Goal: Task Accomplishment & Management: Complete application form

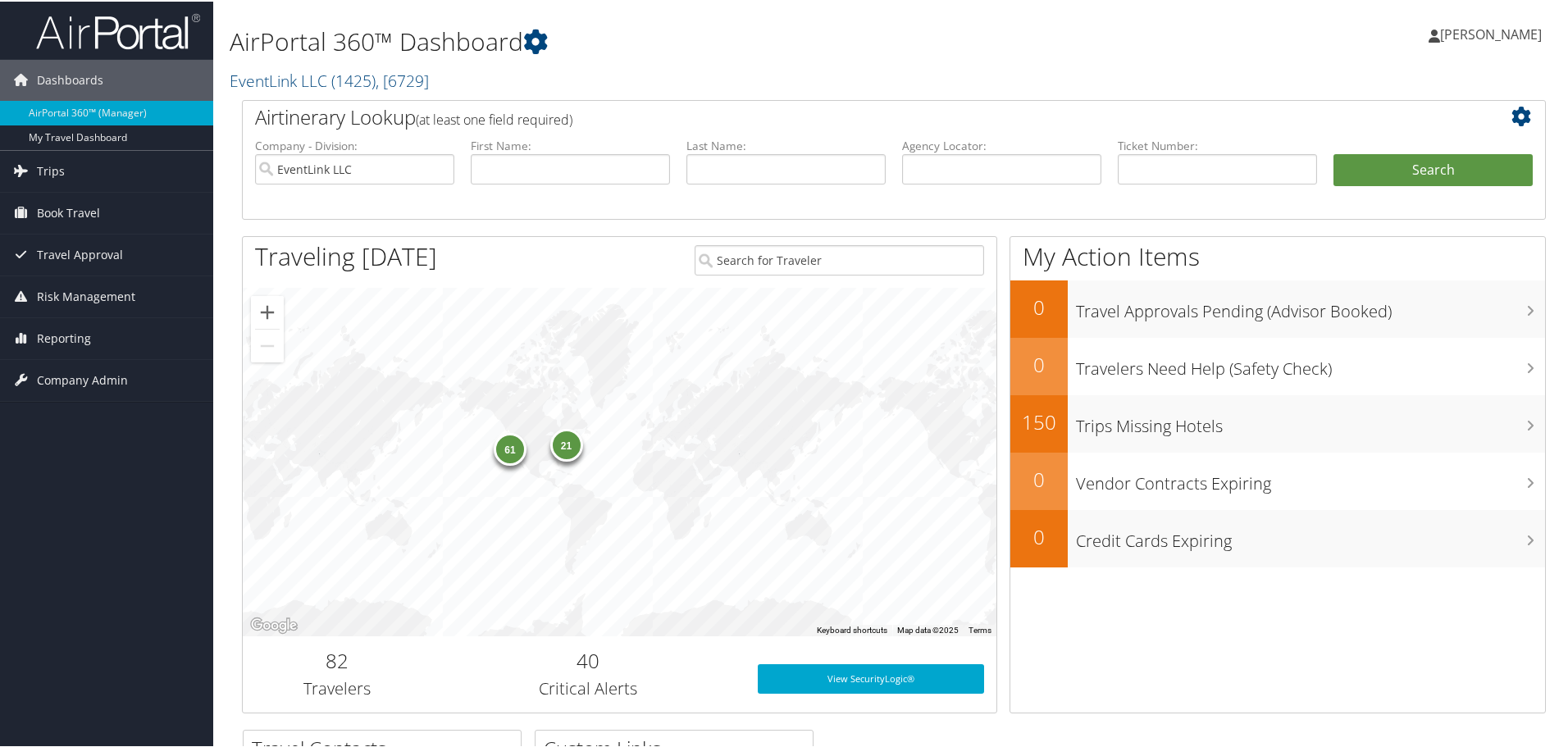
click at [81, 378] on span "Company Admin" at bounding box center [82, 378] width 91 height 41
click at [71, 483] on link "Users (Beta)" at bounding box center [106, 485] width 213 height 25
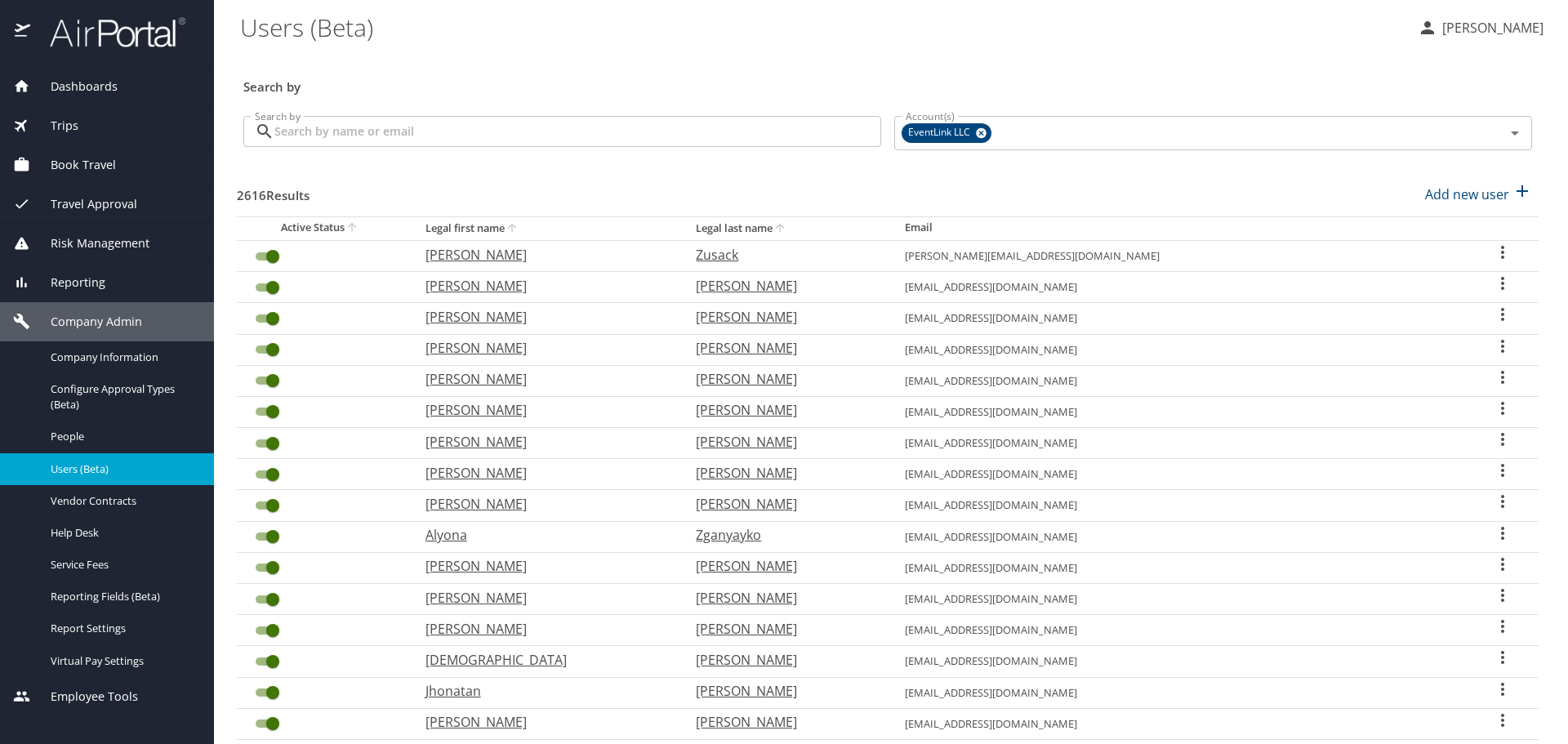
click at [1425, 194] on p "Add new user" at bounding box center [1467, 194] width 84 height 20
select select "US"
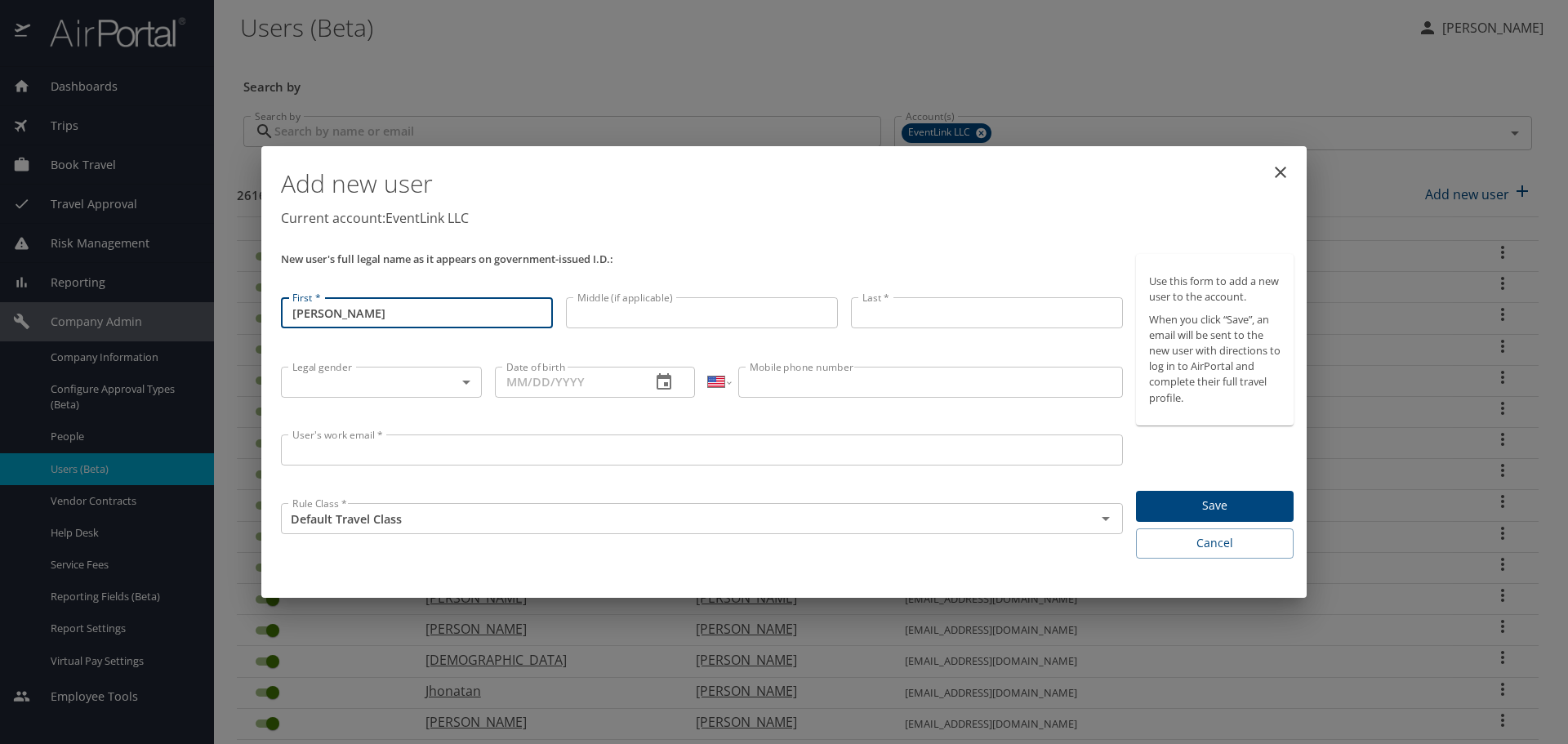
type input "Jeffrey"
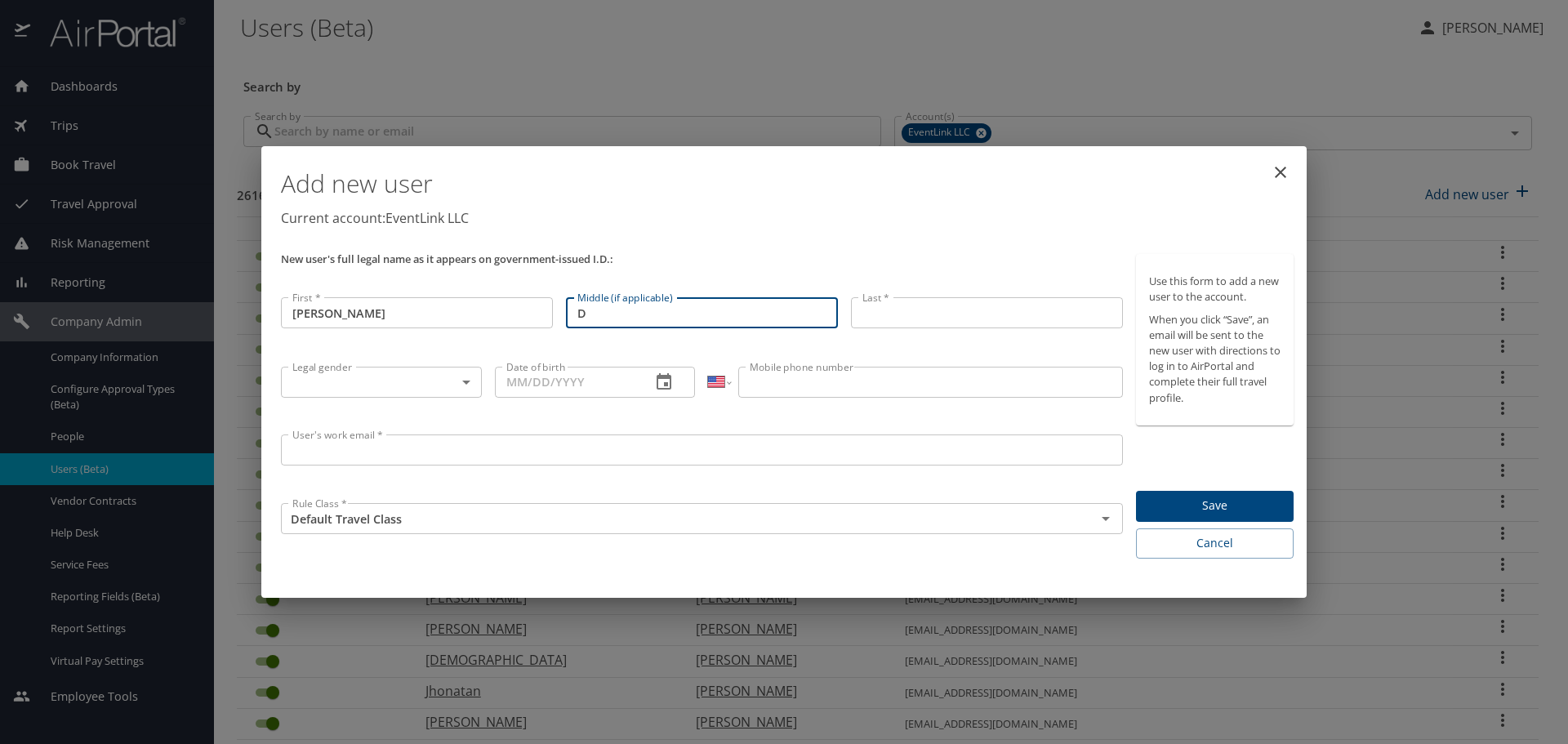
type input "D"
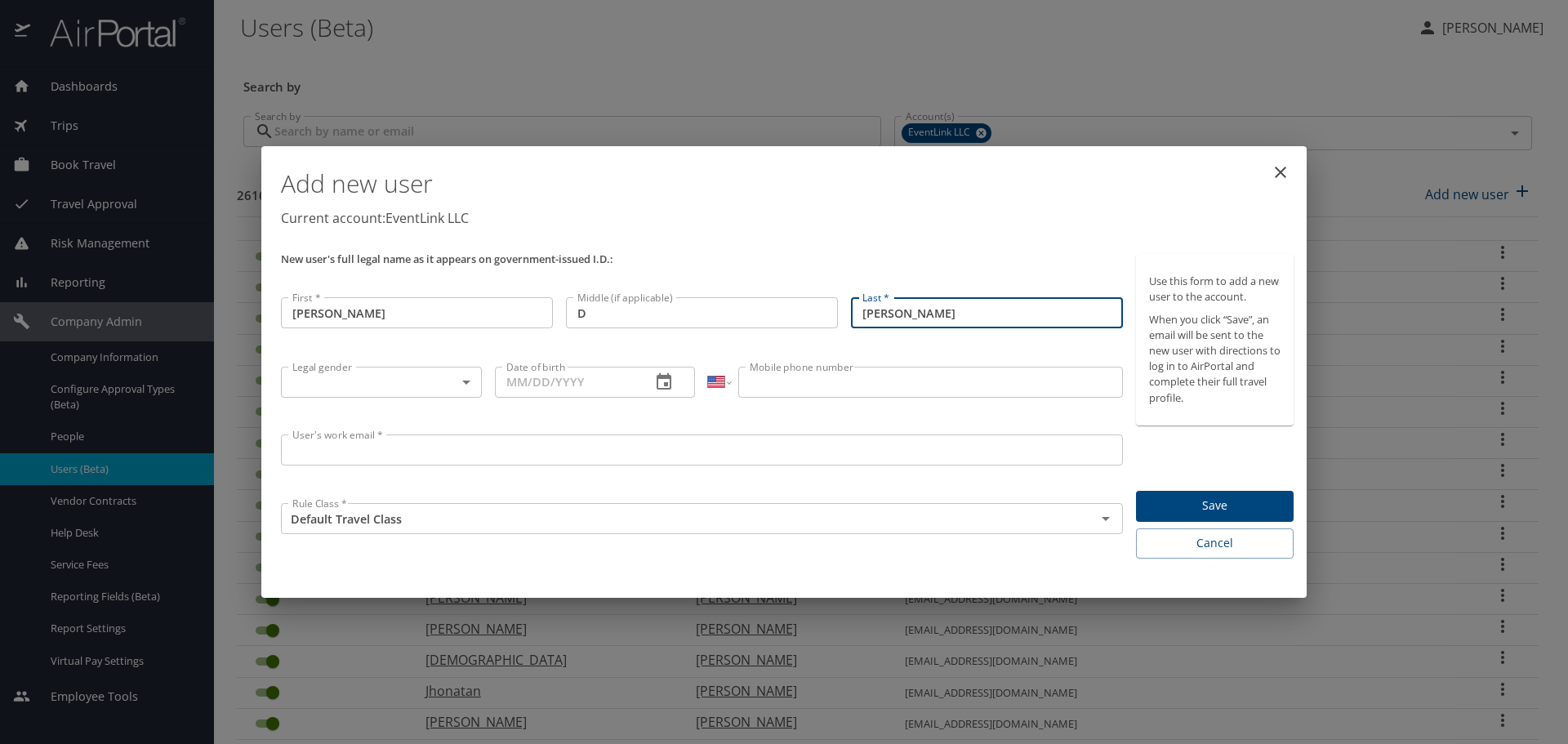
type input "Copas"
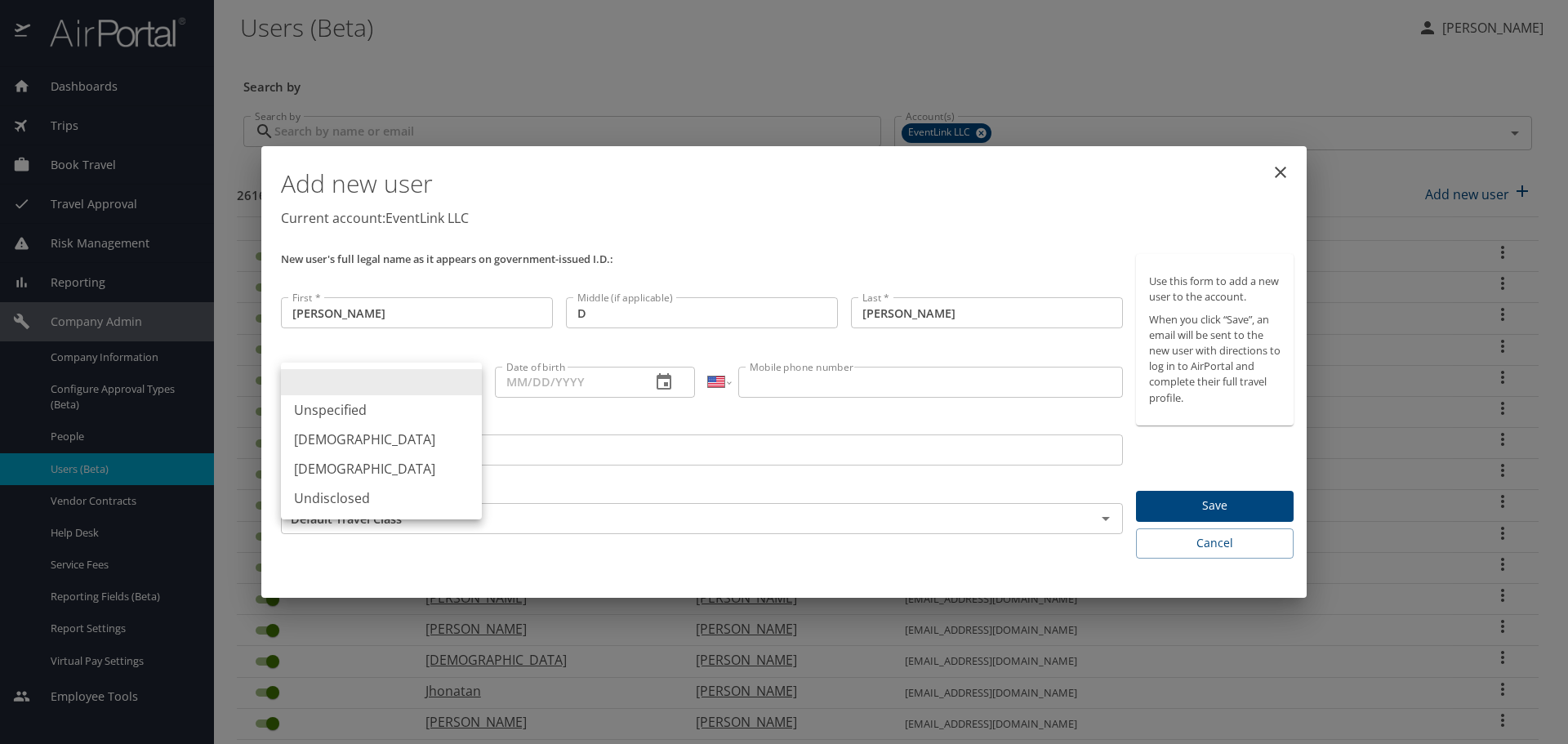
click at [442, 378] on body "Dashboards AirPortal 360™ Manager My Travel Dashboard Trips Airtinerary® Lookup…" at bounding box center [784, 372] width 1568 height 744
click at [392, 436] on li "Male" at bounding box center [381, 439] width 201 height 29
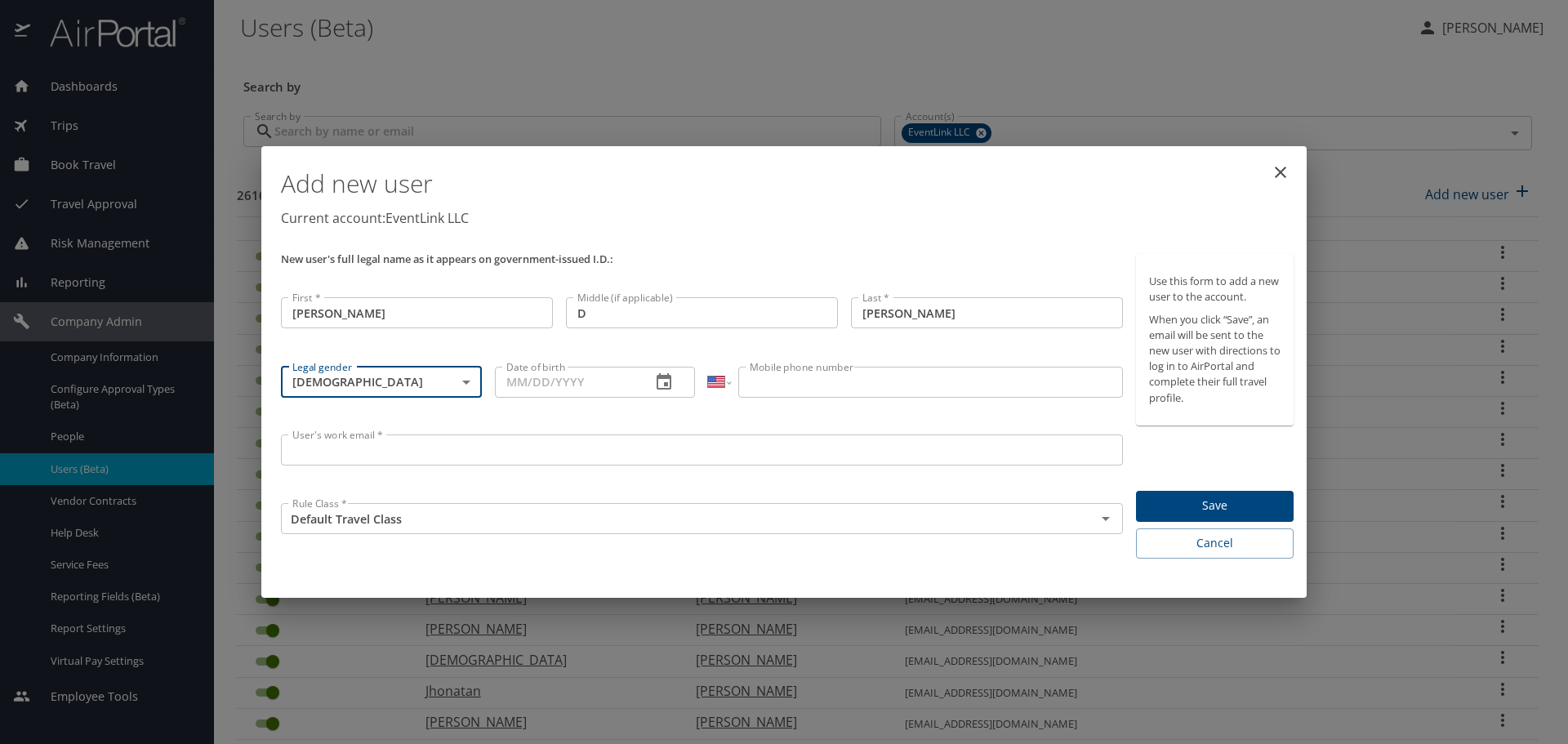
type input "Male"
click at [516, 395] on input "Date of birth" at bounding box center [566, 382] width 143 height 31
type input "09/15/1966"
click at [774, 385] on input "Mobile phone number" at bounding box center [930, 382] width 384 height 31
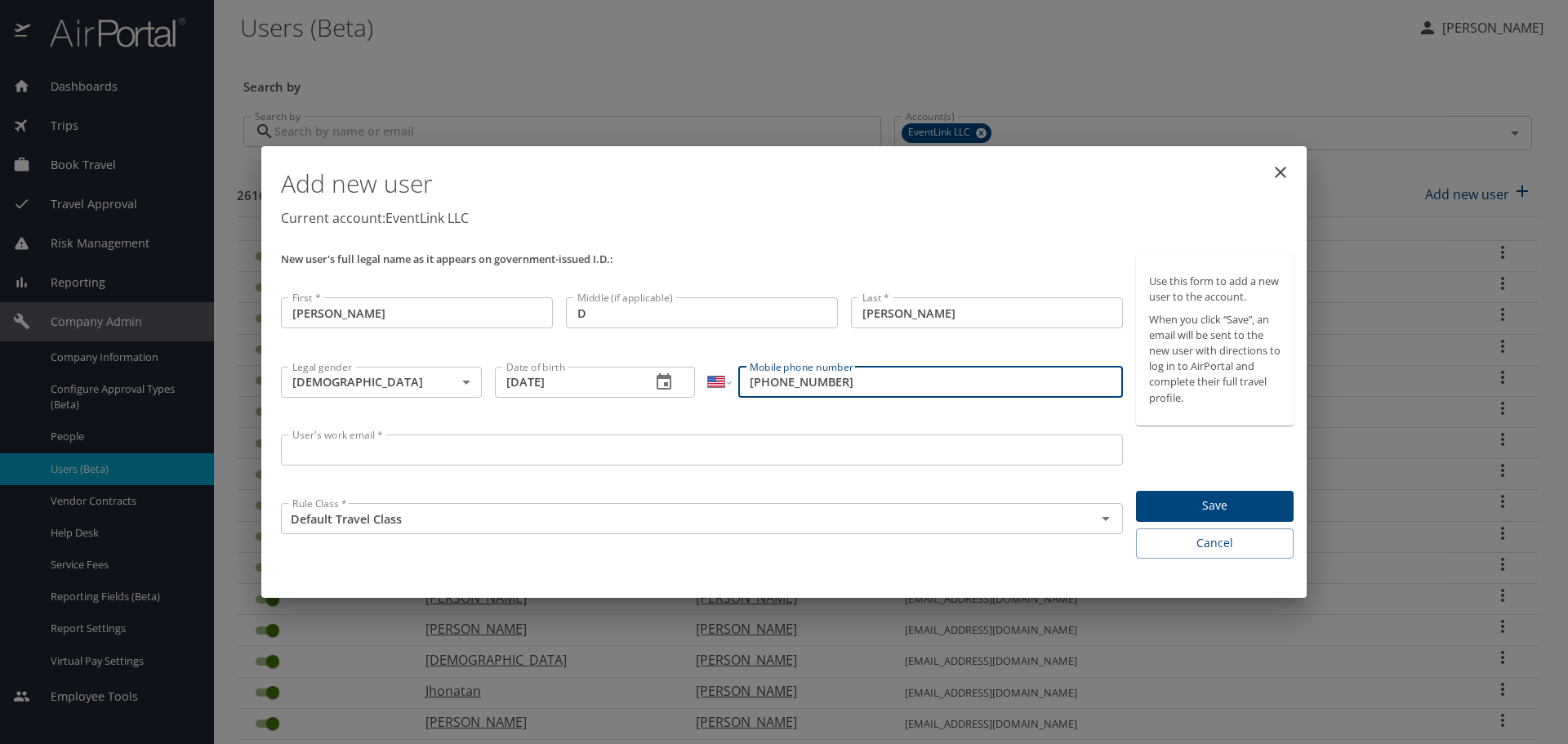
type input "(904) 408-9004"
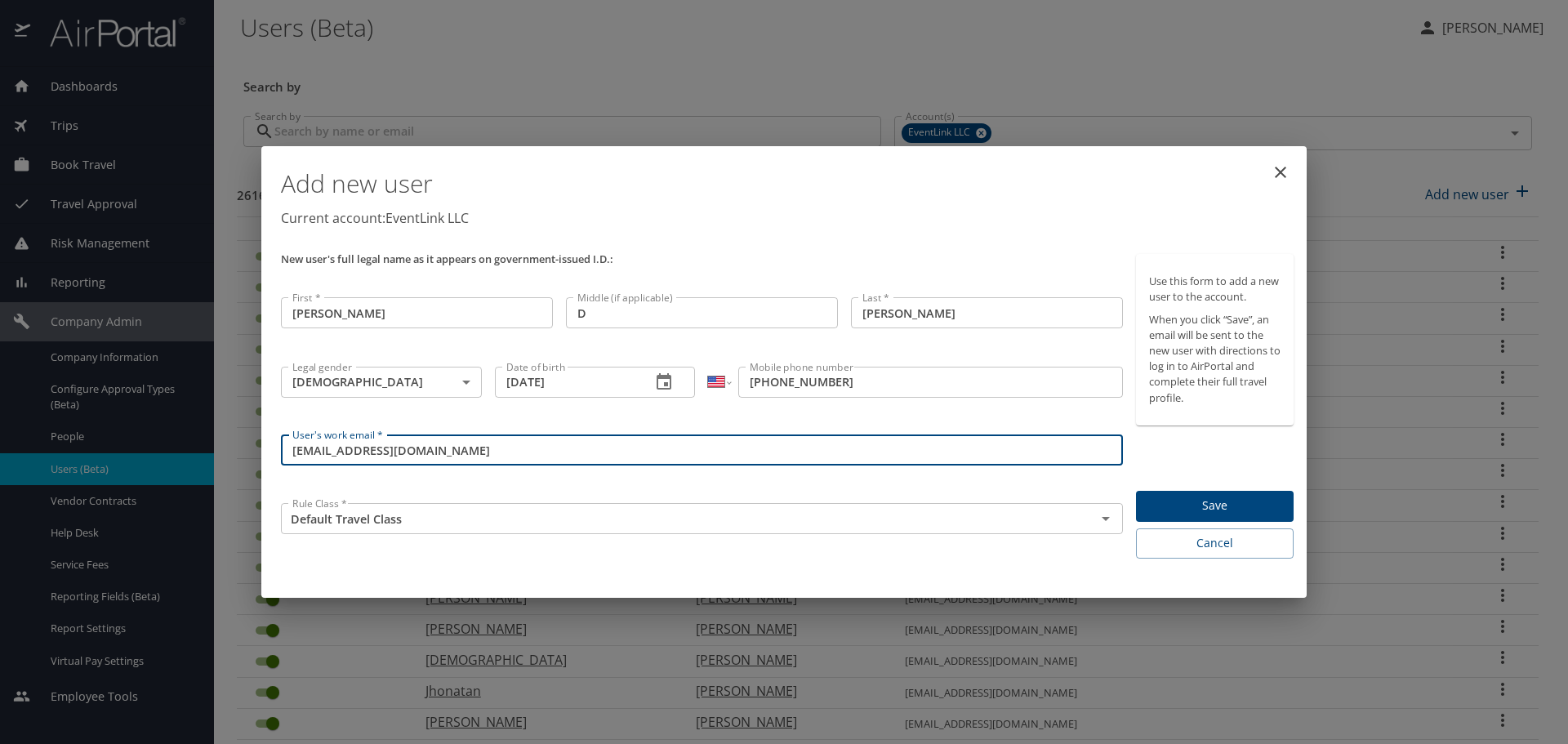
type input "jeffc320@yahoo.com"
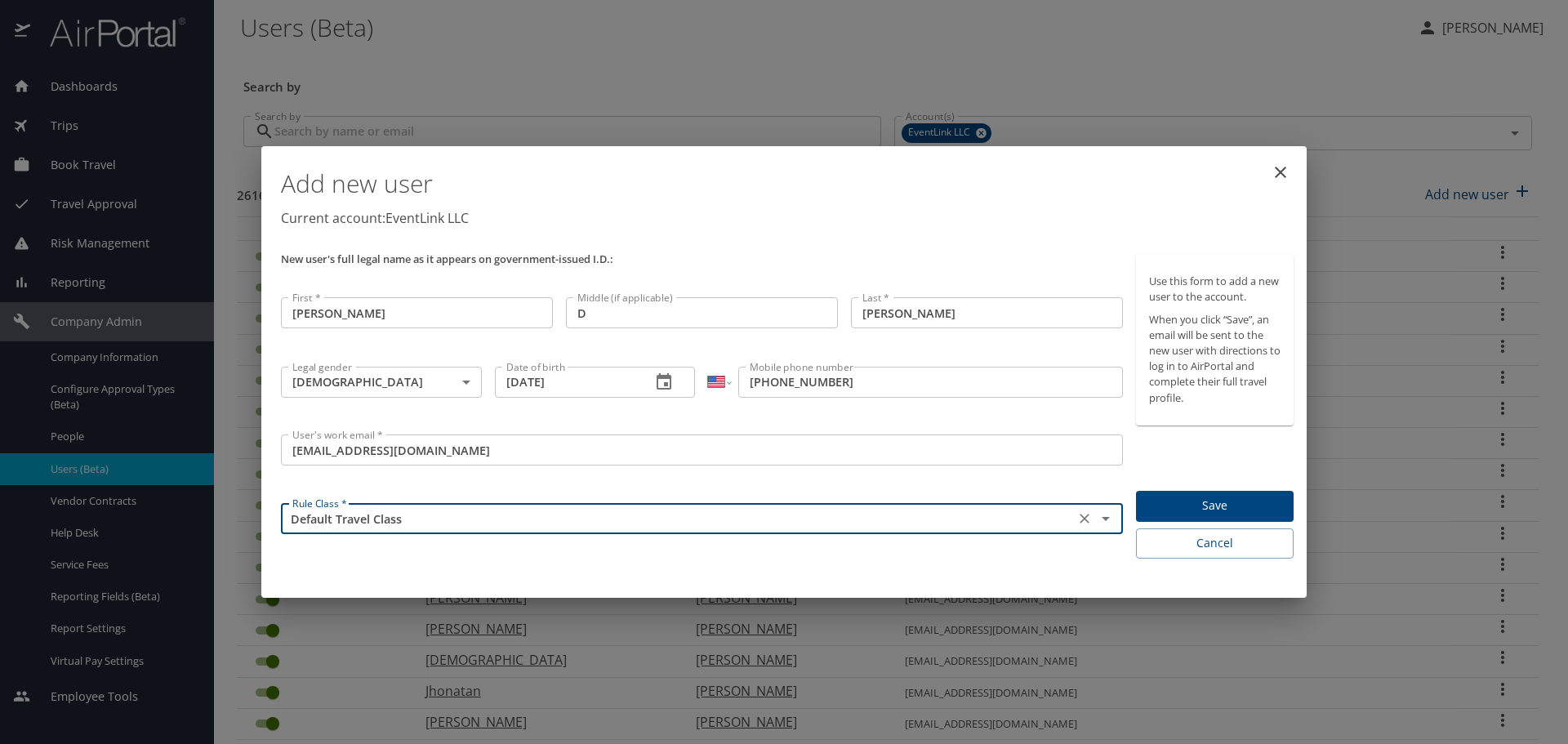
click at [1237, 513] on span "Save" at bounding box center [1214, 506] width 131 height 21
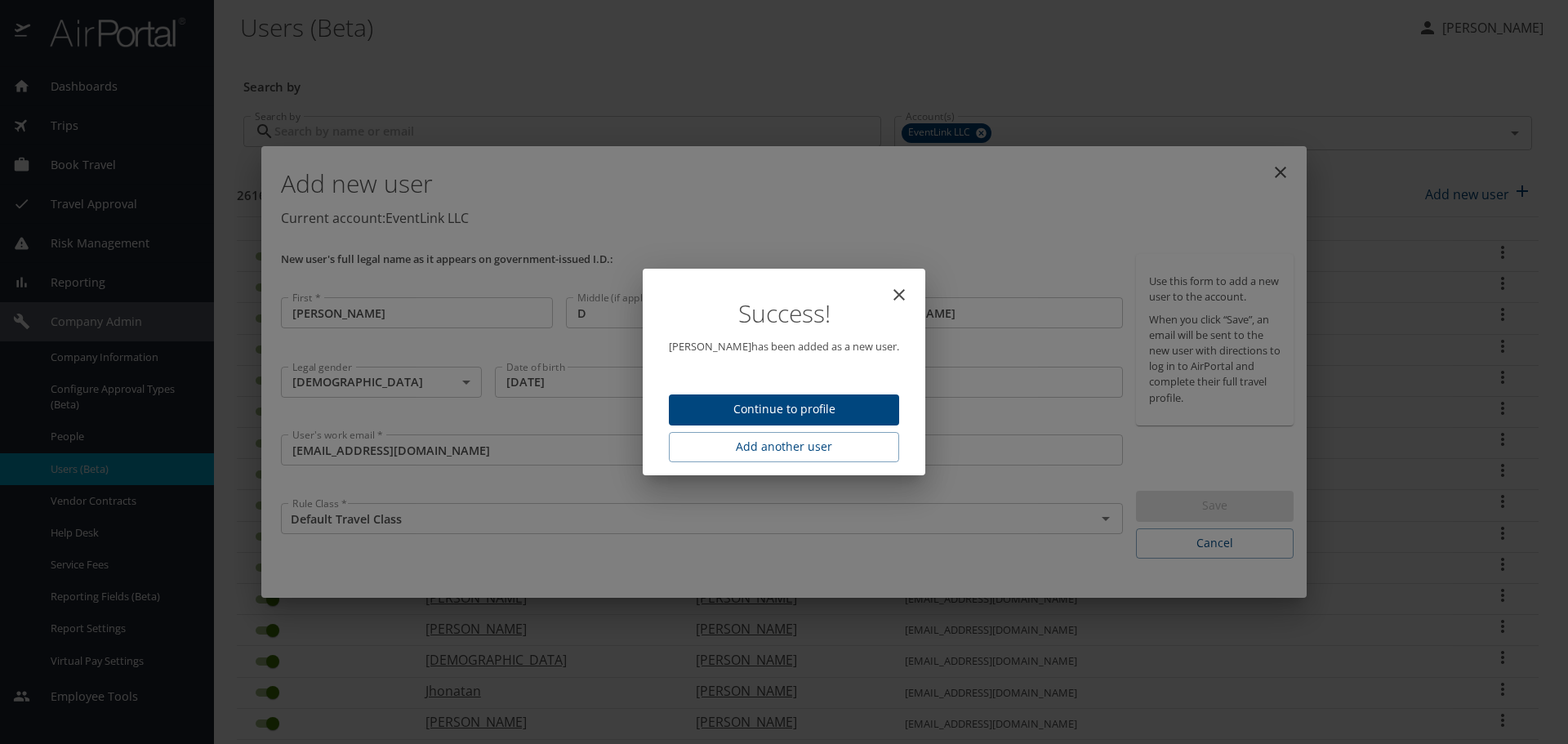
click at [791, 401] on span "Continue to profile" at bounding box center [784, 410] width 204 height 21
select select "US"
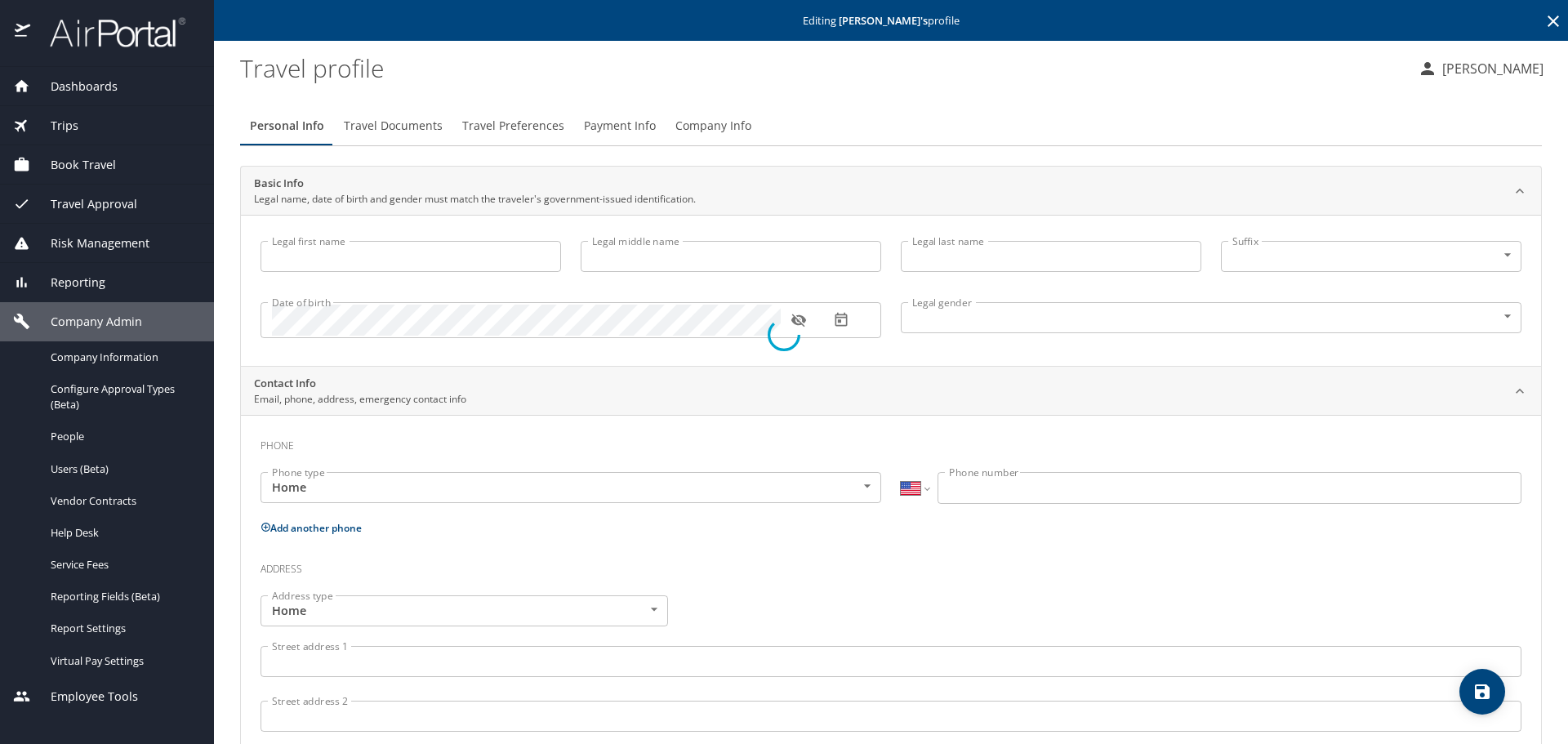
type input "Jeffrey"
type input "D"
type input "Copas"
type input "Male"
select select "US"
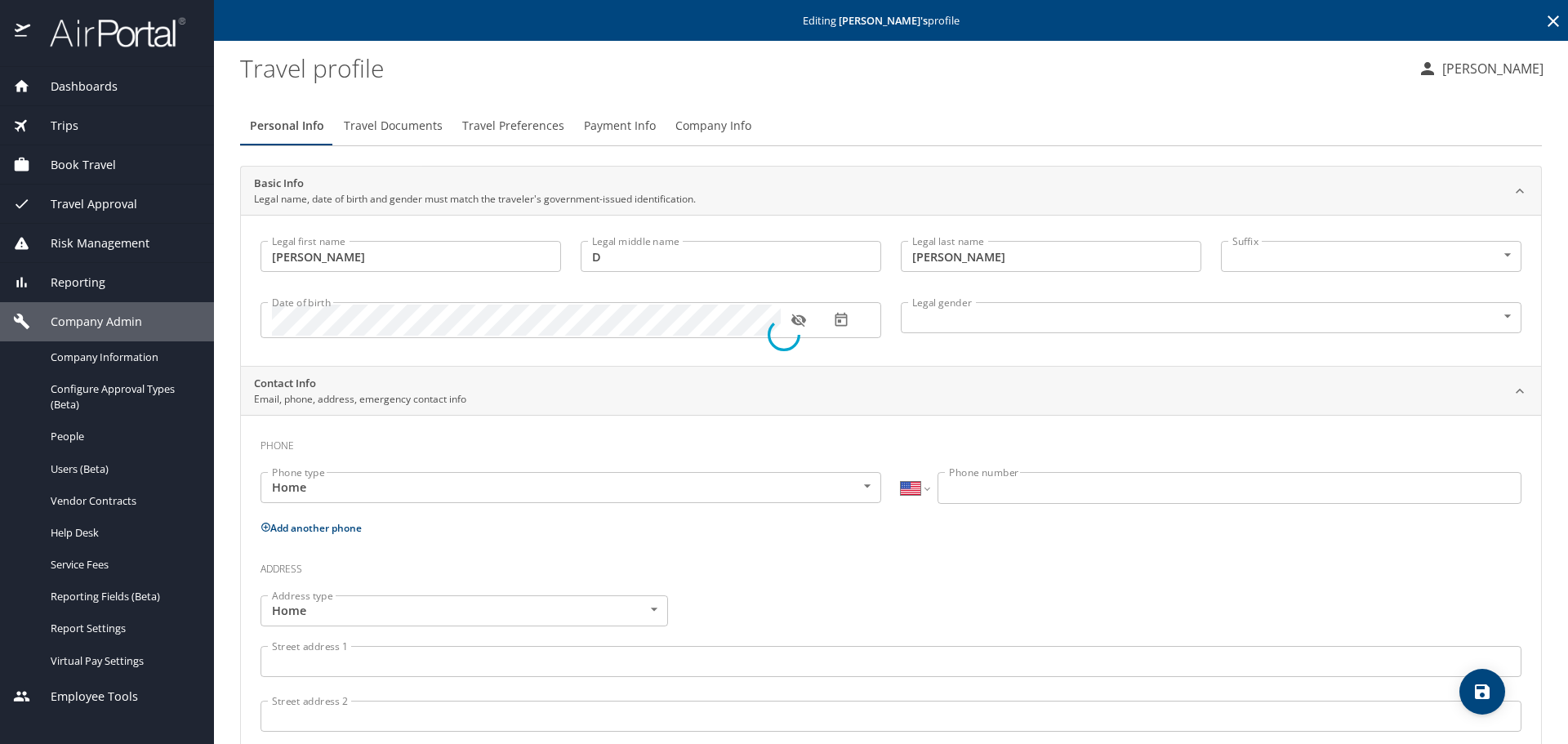
select select "US"
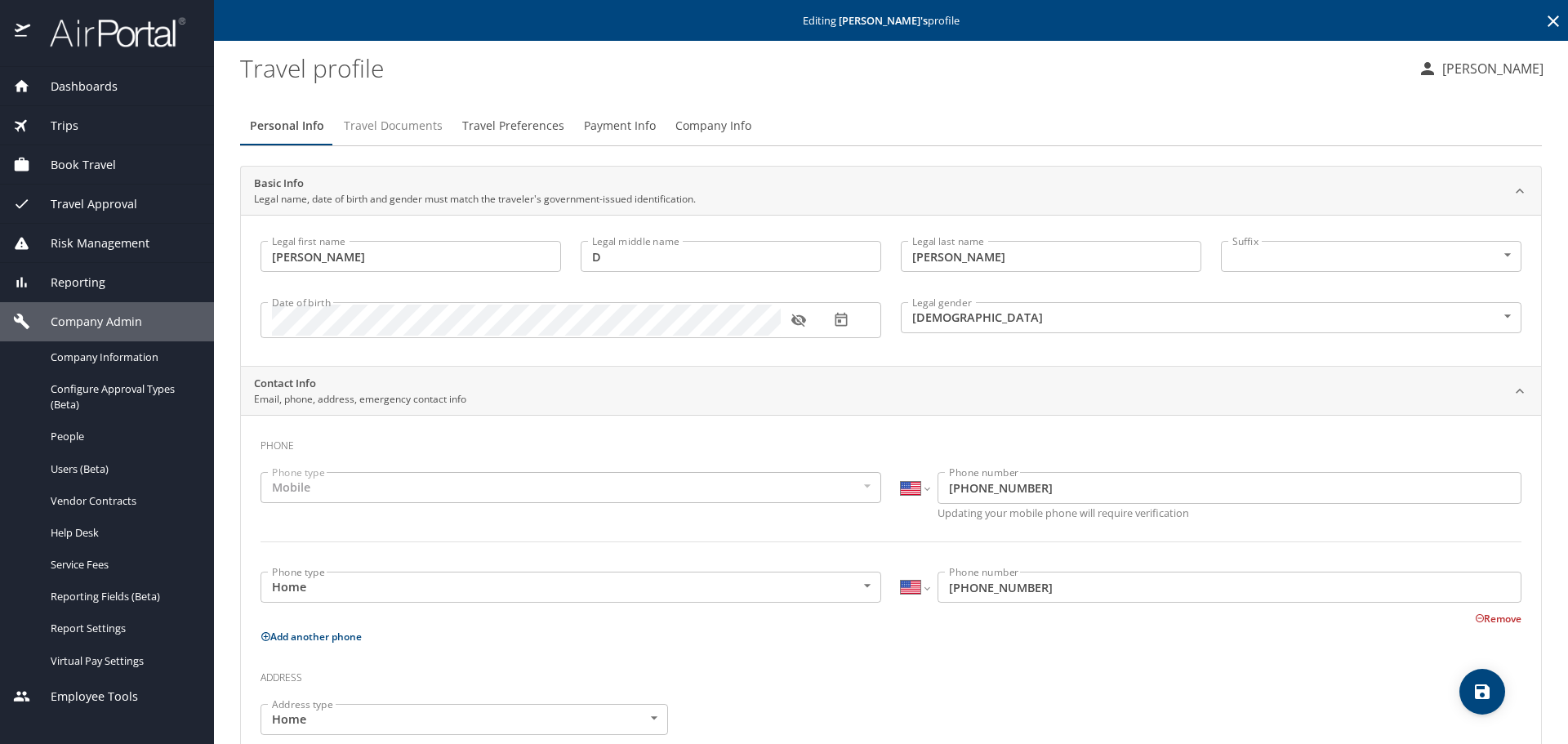
click at [380, 128] on span "Travel Documents" at bounding box center [393, 127] width 99 height 21
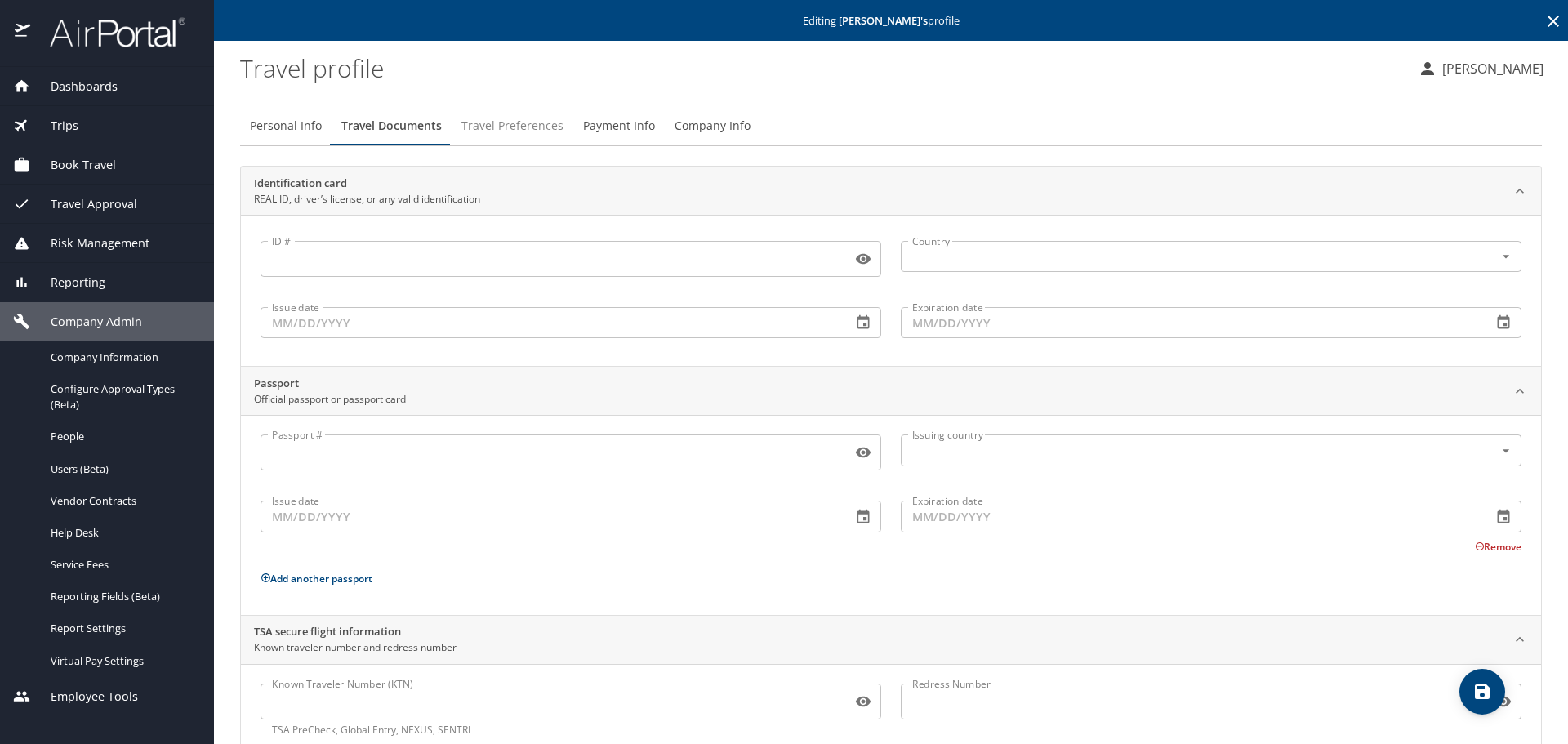
click at [514, 134] on span "Travel Preferences" at bounding box center [513, 127] width 102 height 21
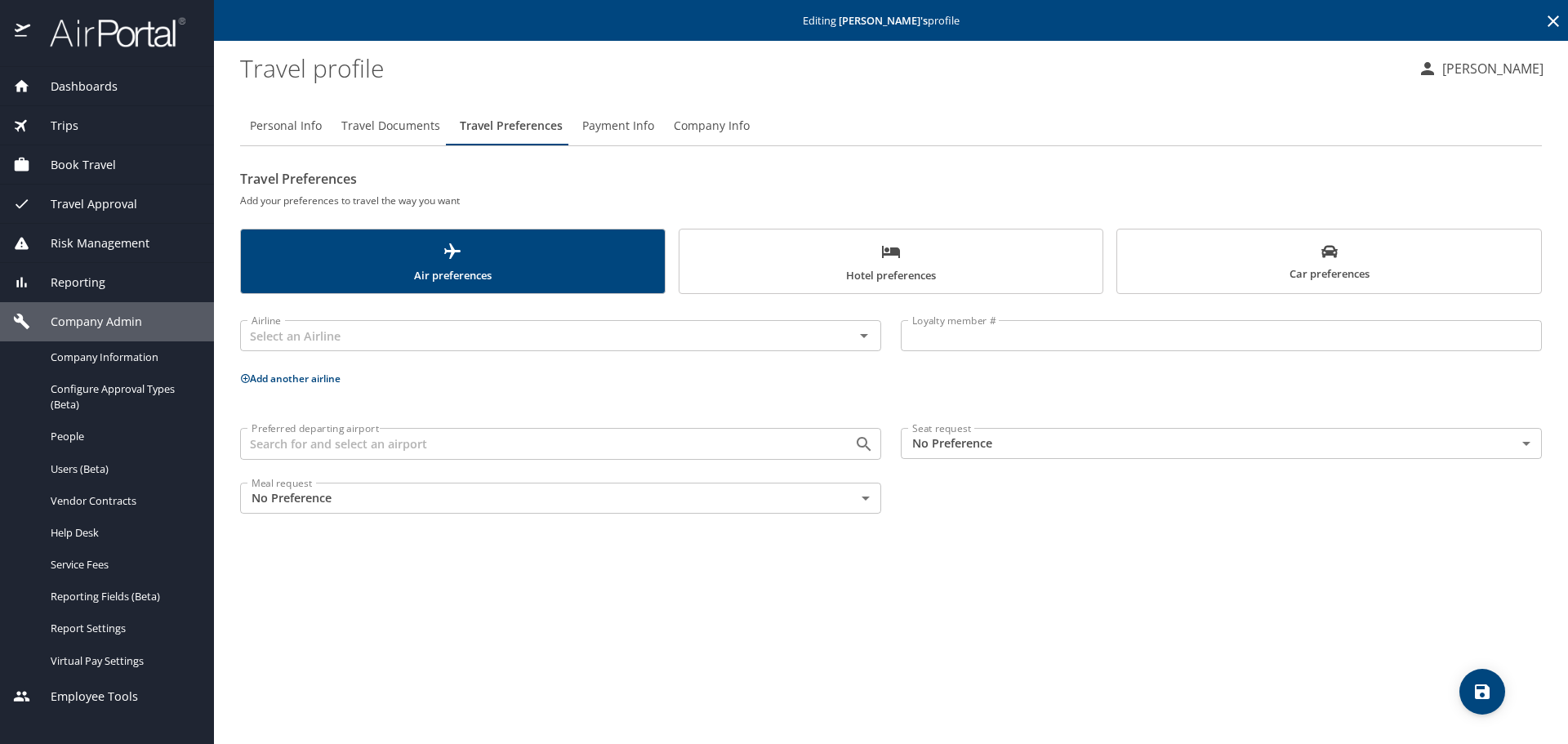
click at [398, 446] on input "Preferred departing airport" at bounding box center [537, 444] width 583 height 21
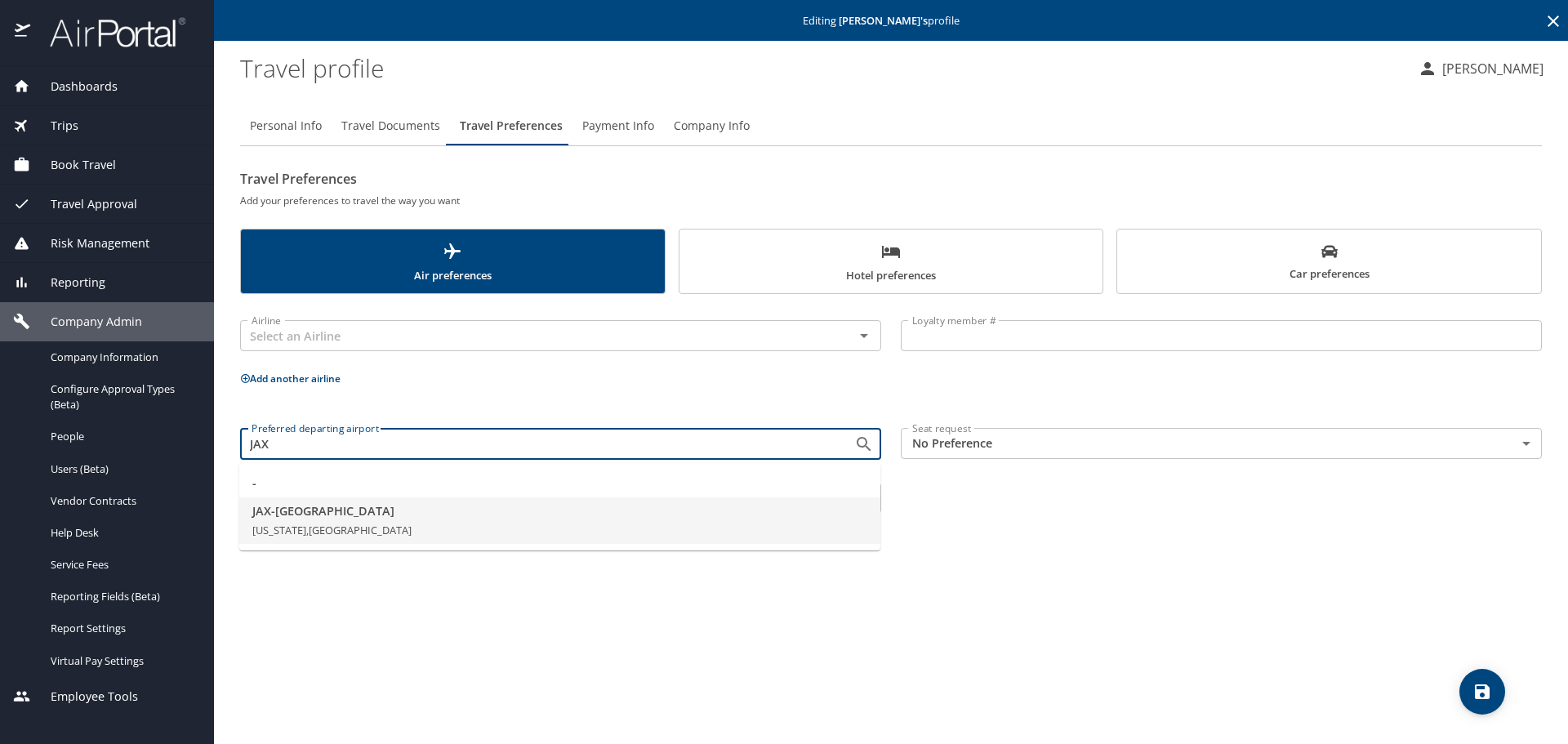
drag, startPoint x: 373, startPoint y: 520, endPoint x: 381, endPoint y: 518, distance: 8.2
click at [376, 519] on li "JAX - Jacksonville Florida, United States of America" at bounding box center [560, 521] width 641 height 47
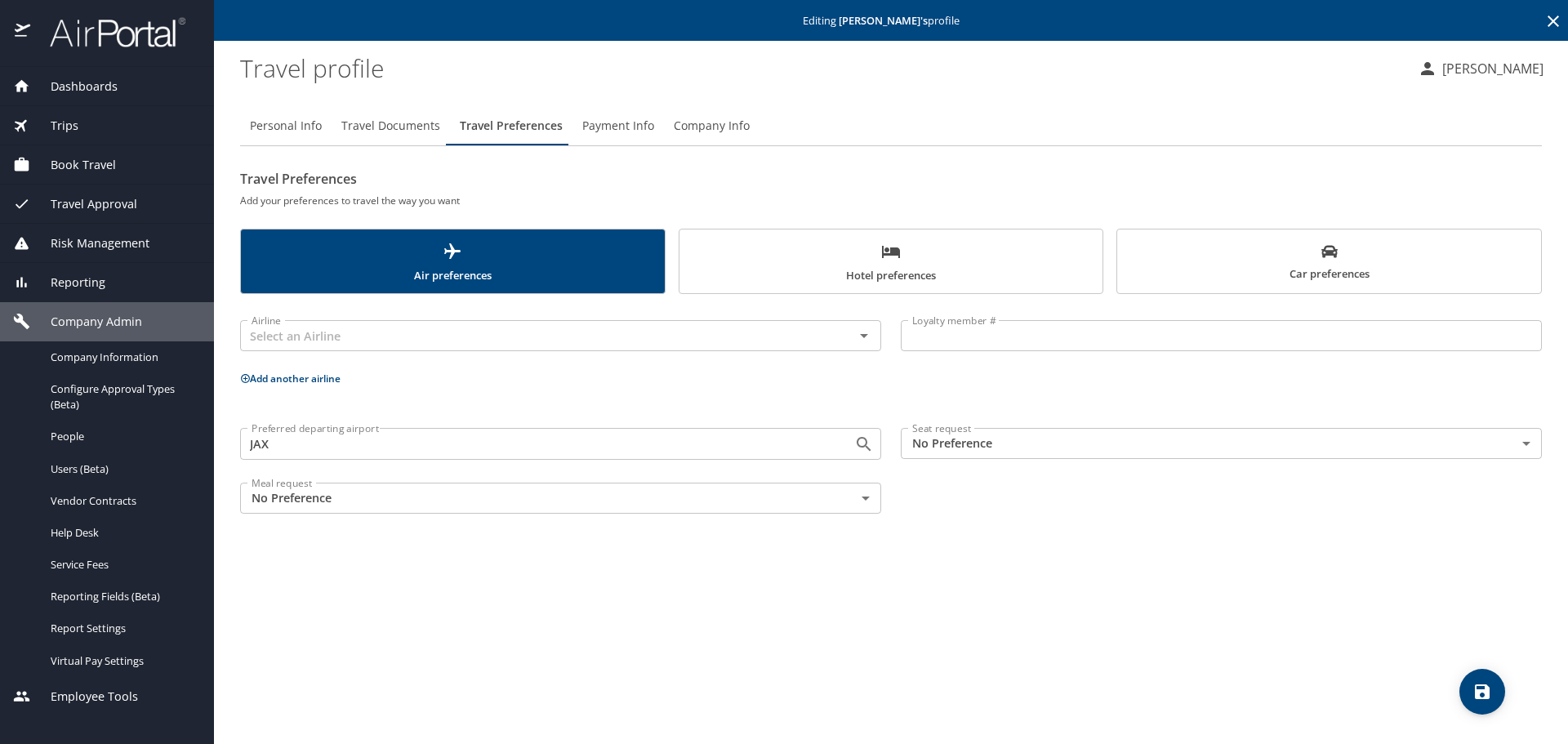
type input "JAX - Jacksonville"
click at [936, 458] on body "Dashboards AirPortal 360™ Manager My Travel Dashboard Trips Airtinerary® Lookup…" at bounding box center [784, 372] width 1568 height 744
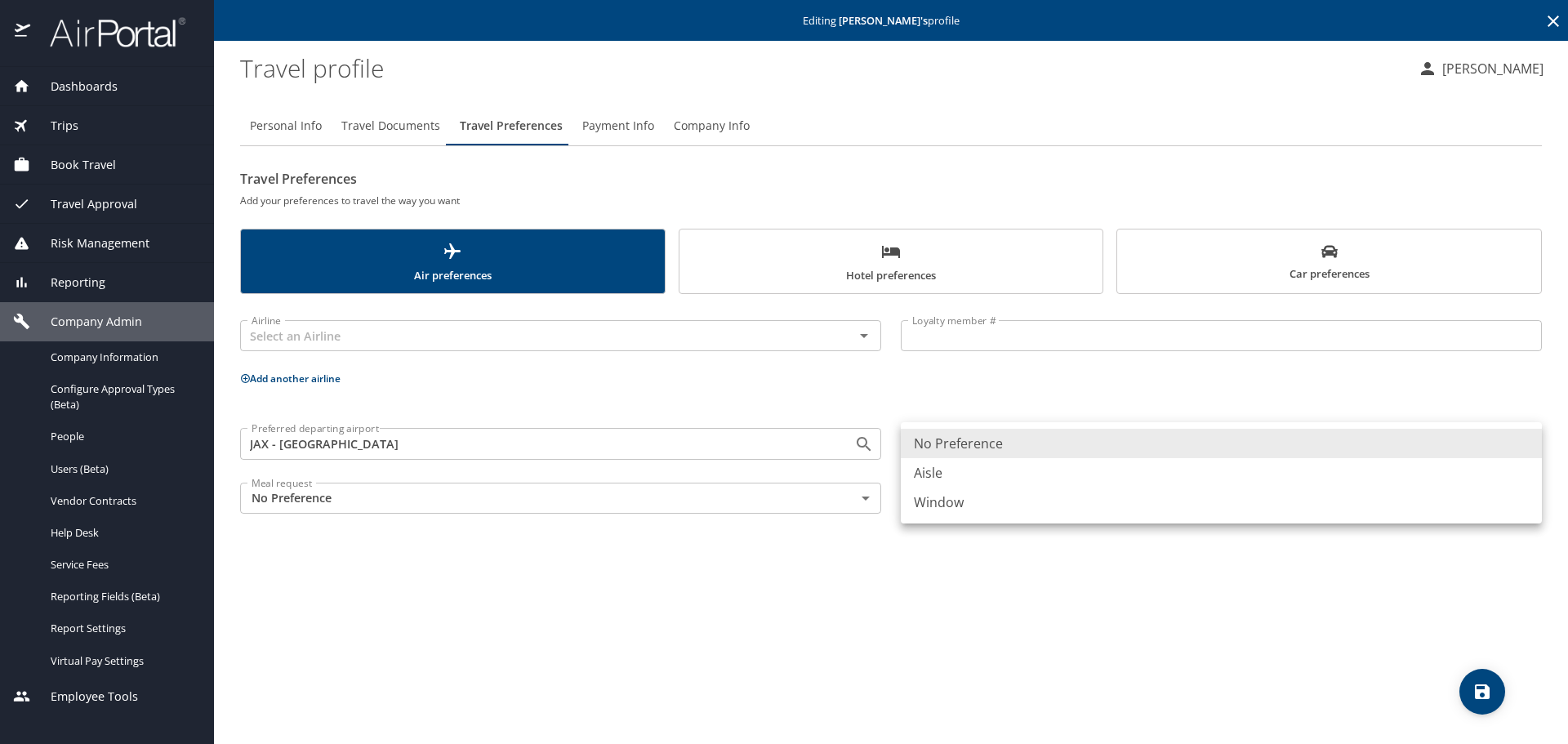
click at [941, 472] on li "Aisle" at bounding box center [1221, 472] width 641 height 29
type input "Aisle"
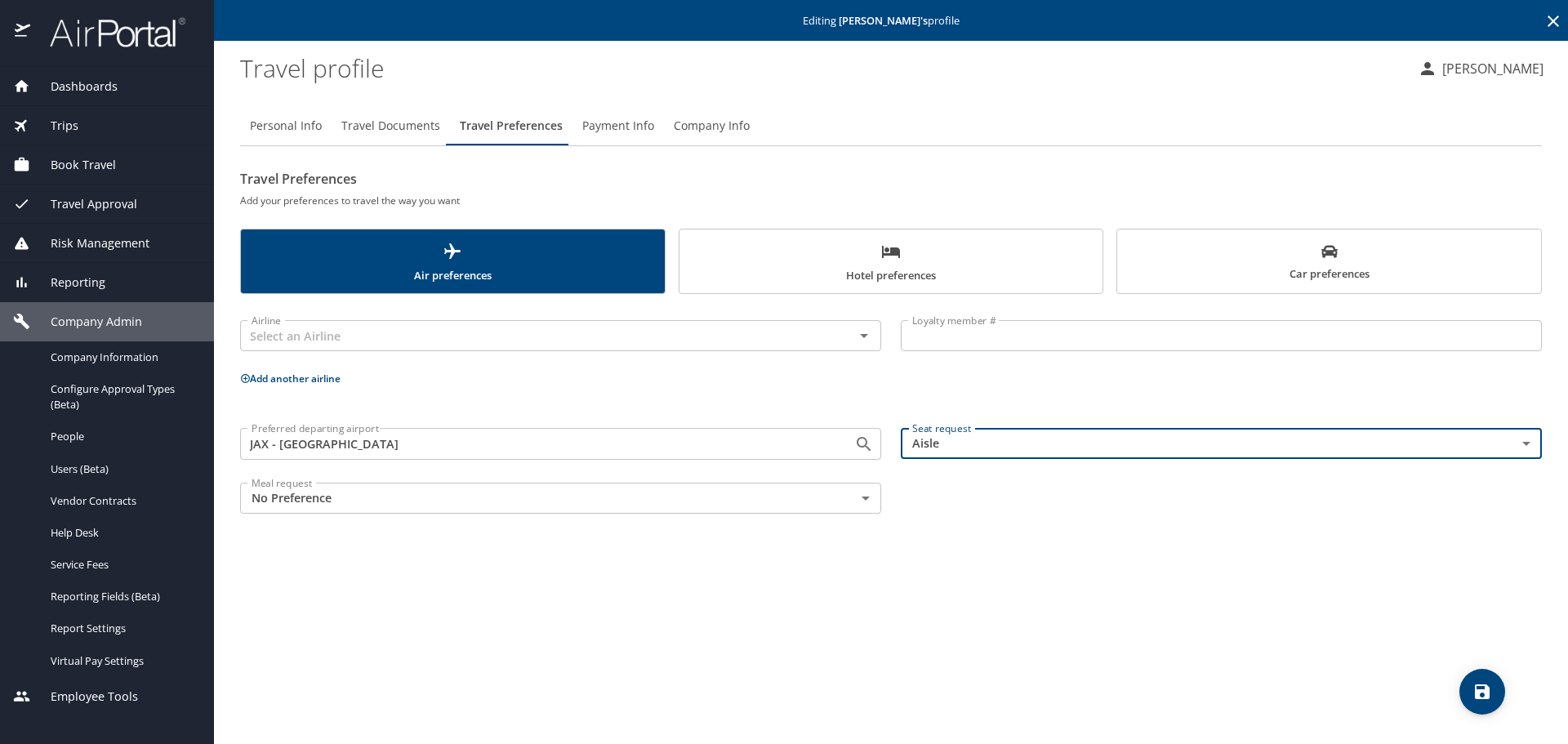
click at [403, 338] on input "text" at bounding box center [537, 335] width 583 height 21
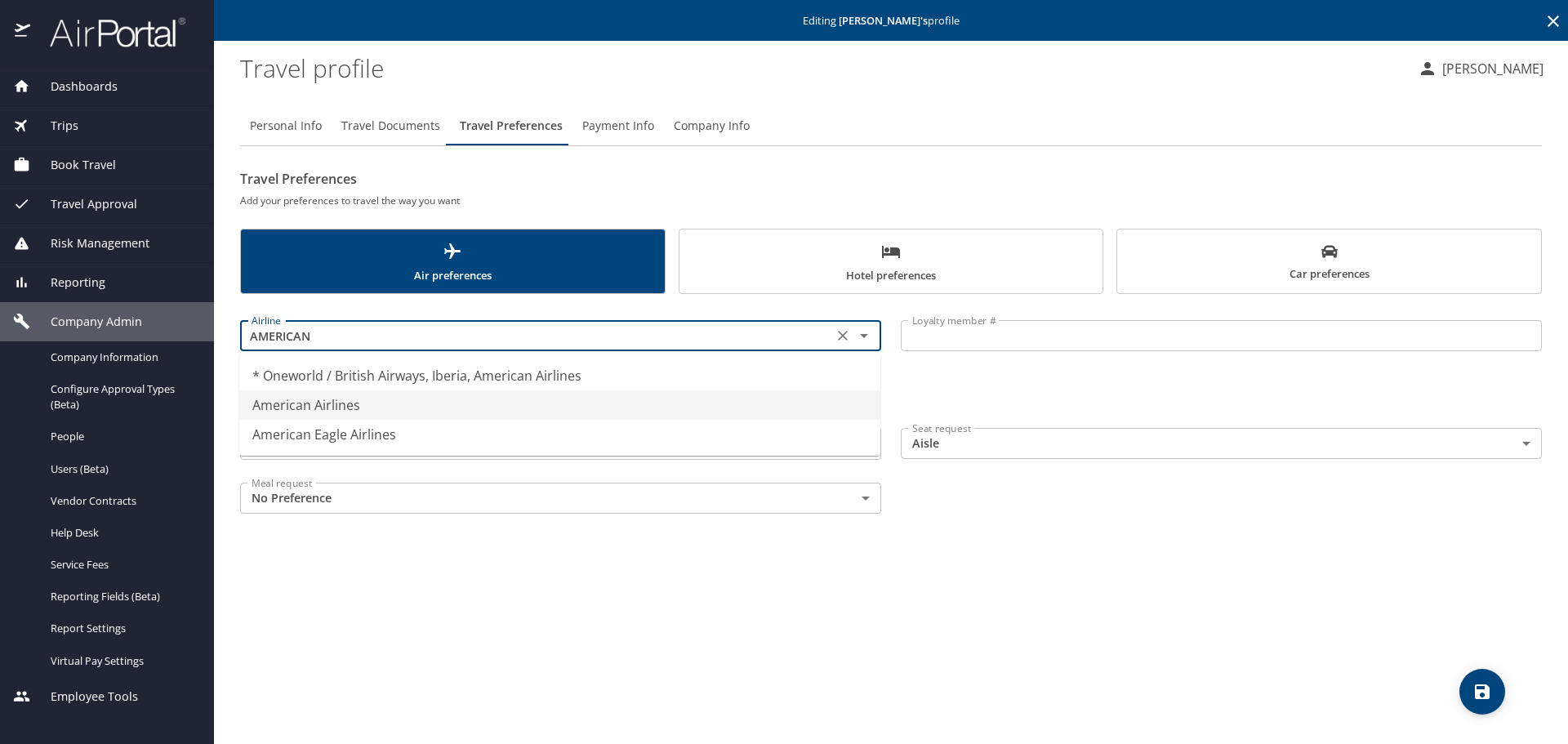
click at [405, 409] on li "American Airlines" at bounding box center [560, 405] width 641 height 29
type input "American Airlines"
click at [964, 332] on input "Loyalty member #" at bounding box center [1221, 335] width 641 height 31
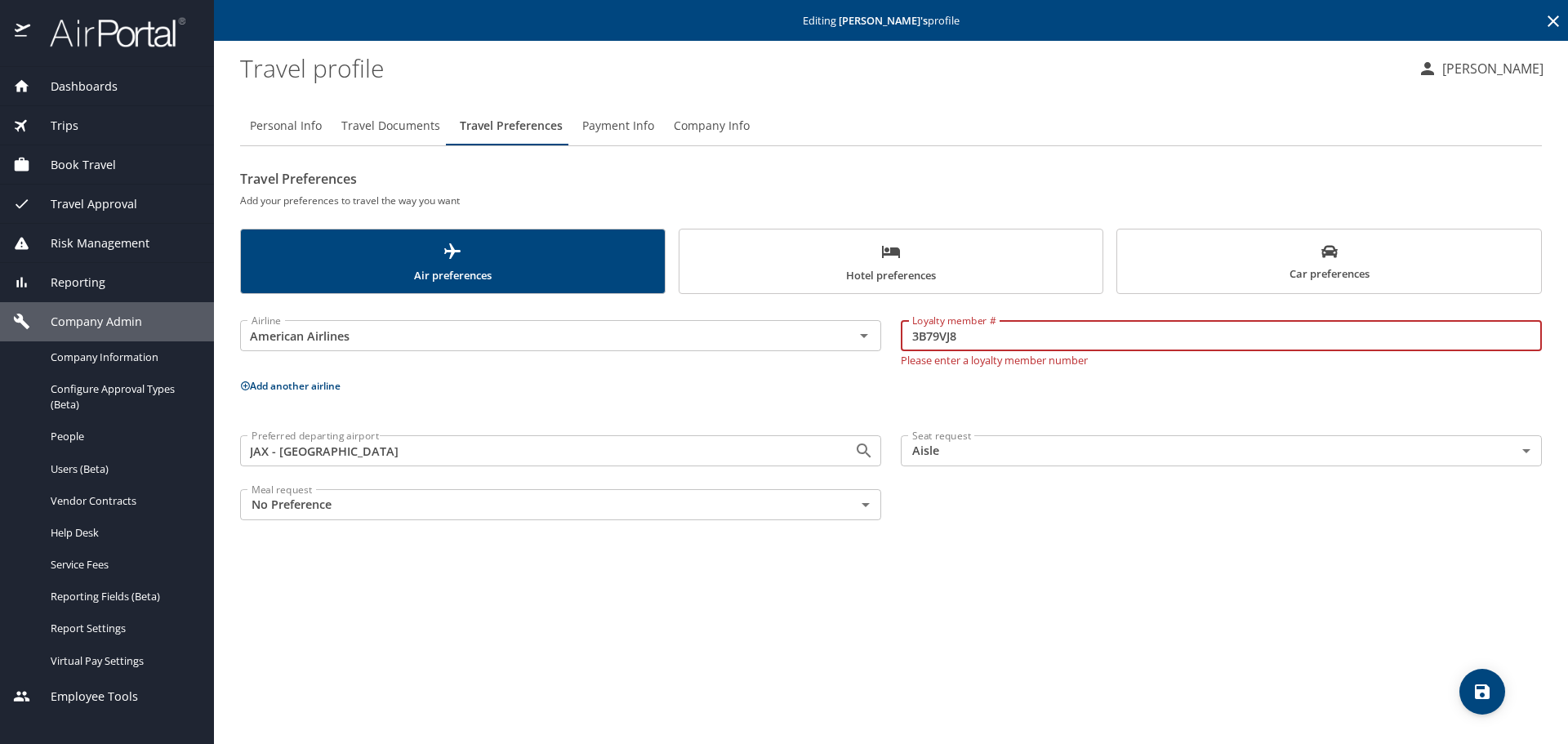
type input "3B79VJ8"
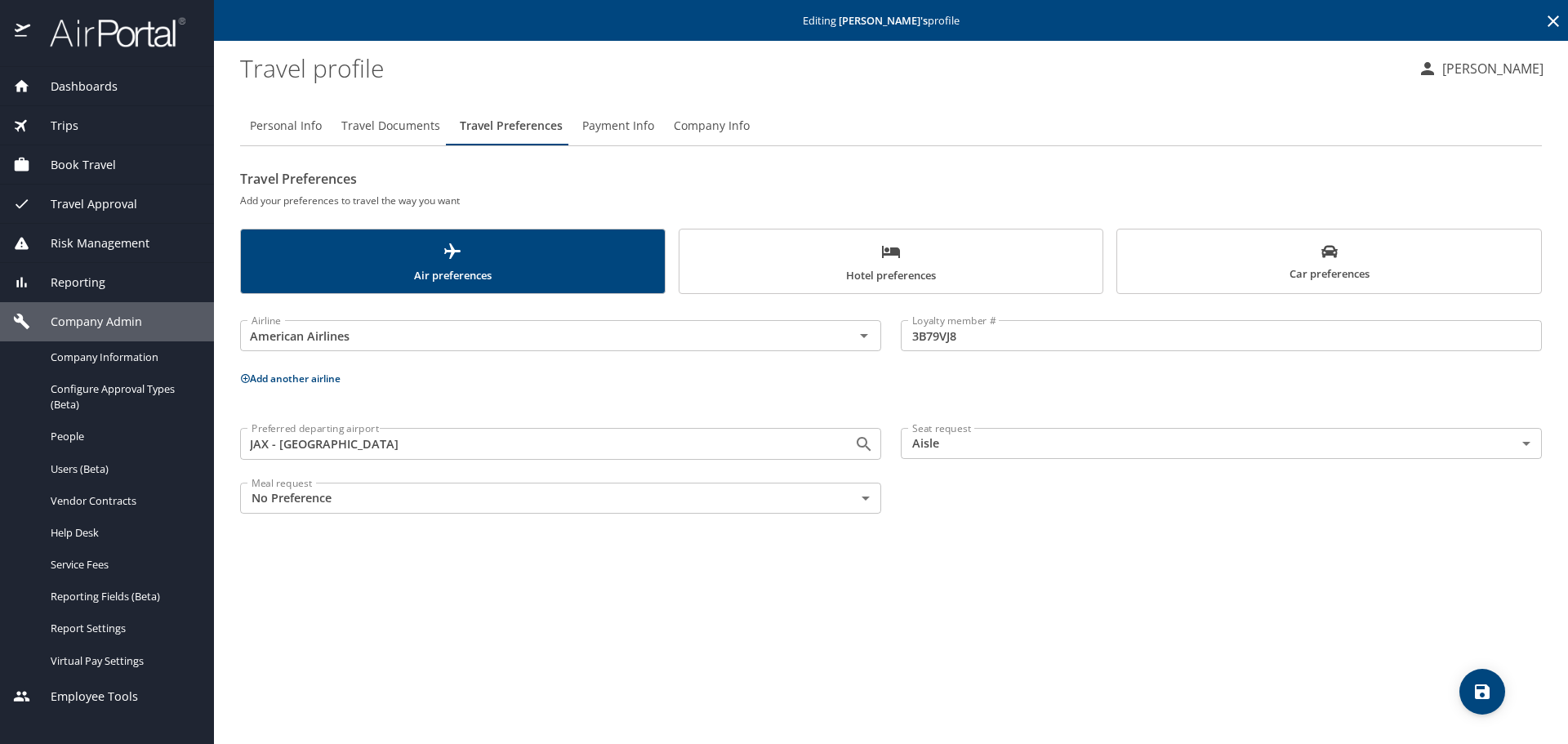
click at [295, 395] on div "Airline American Airlines Airline Loyalty member # 3B79VJ8 Loyalty member # Add…" at bounding box center [890, 414] width 1302 height 219
click at [295, 379] on button "Add another airline" at bounding box center [290, 379] width 100 height 14
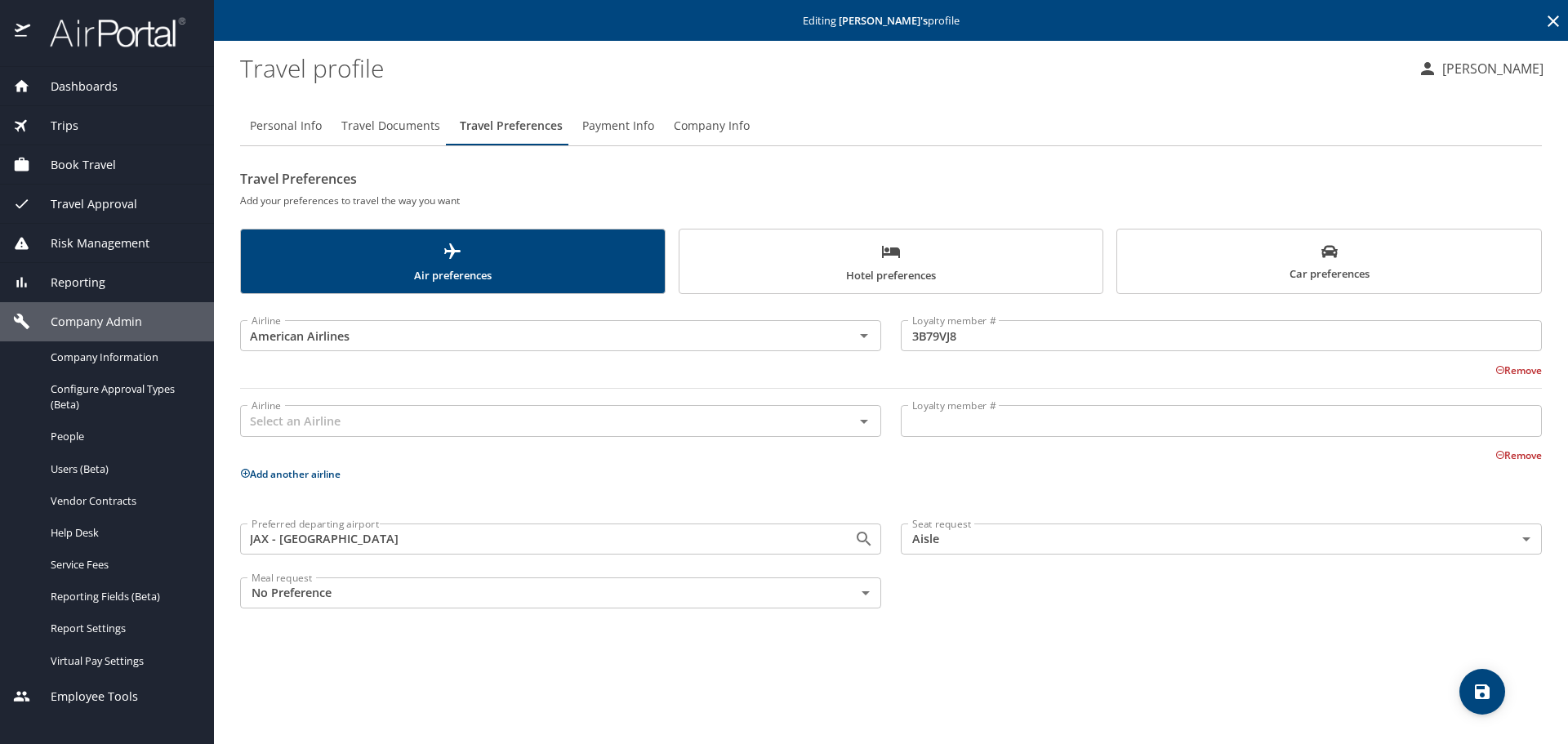
click at [326, 417] on input "text" at bounding box center [537, 420] width 583 height 21
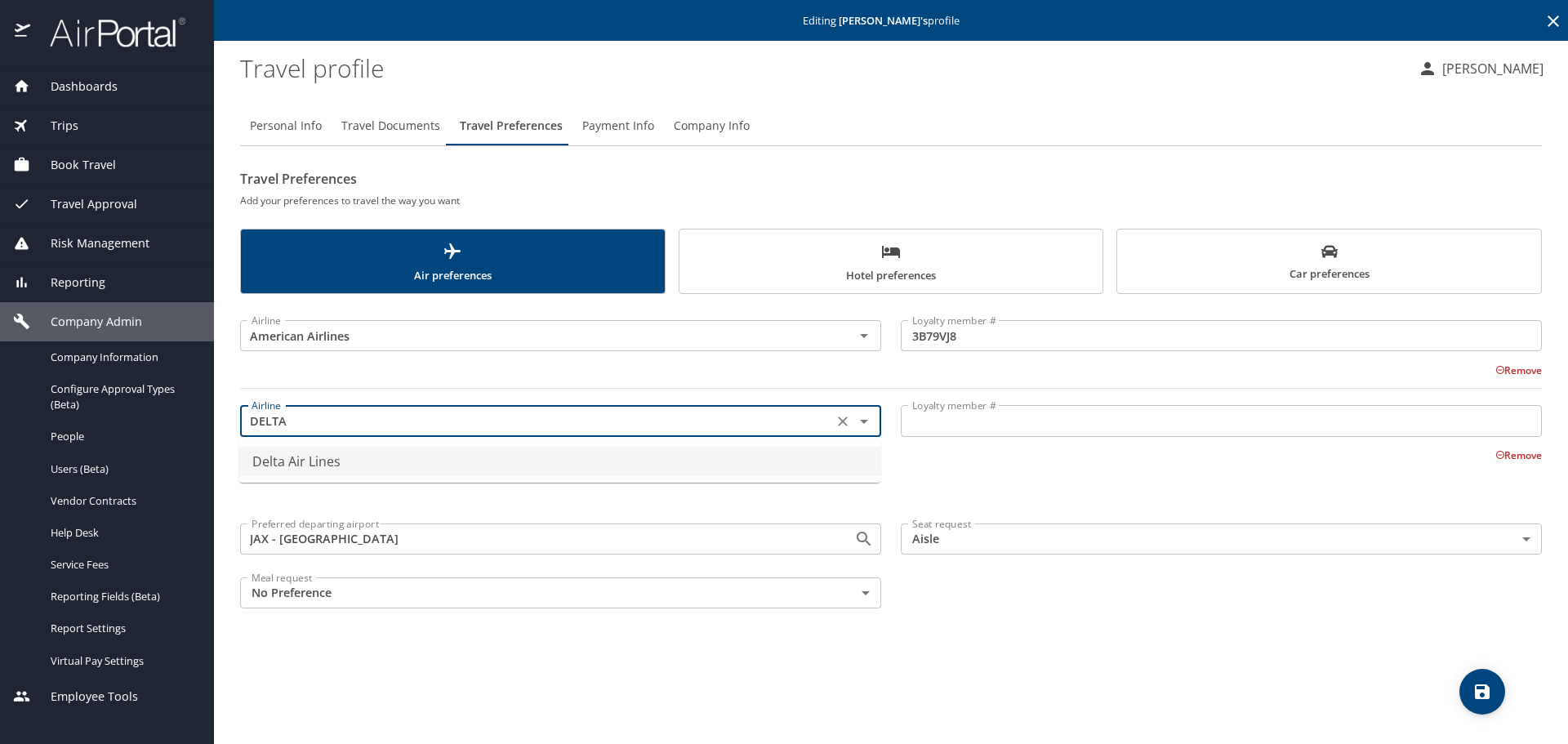
type input "Delta Air Lines"
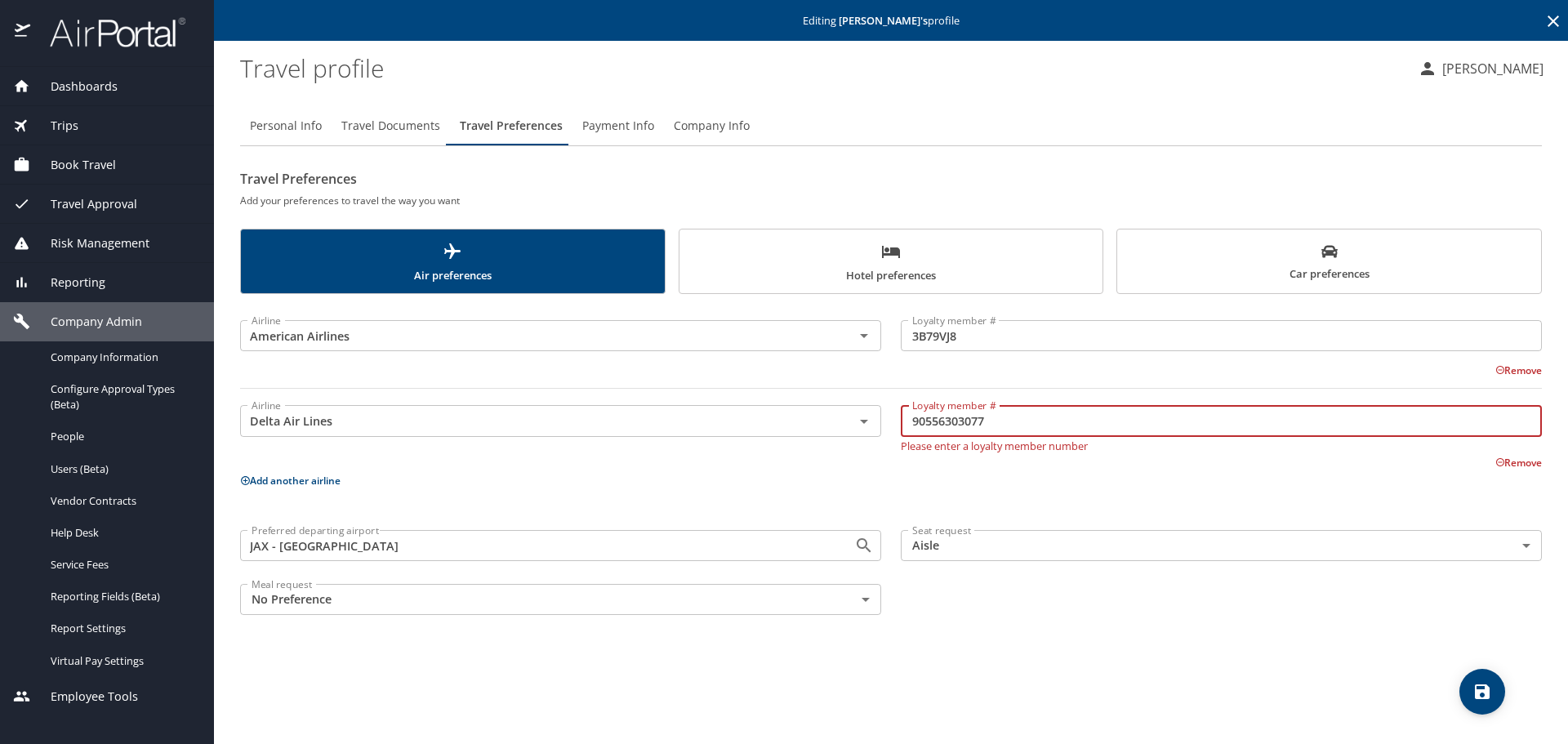
type input "90556303077"
click at [1100, 677] on div "Personal Info Travel Documents Travel Preferences Payment Info Company Info Tra…" at bounding box center [890, 419] width 1302 height 651
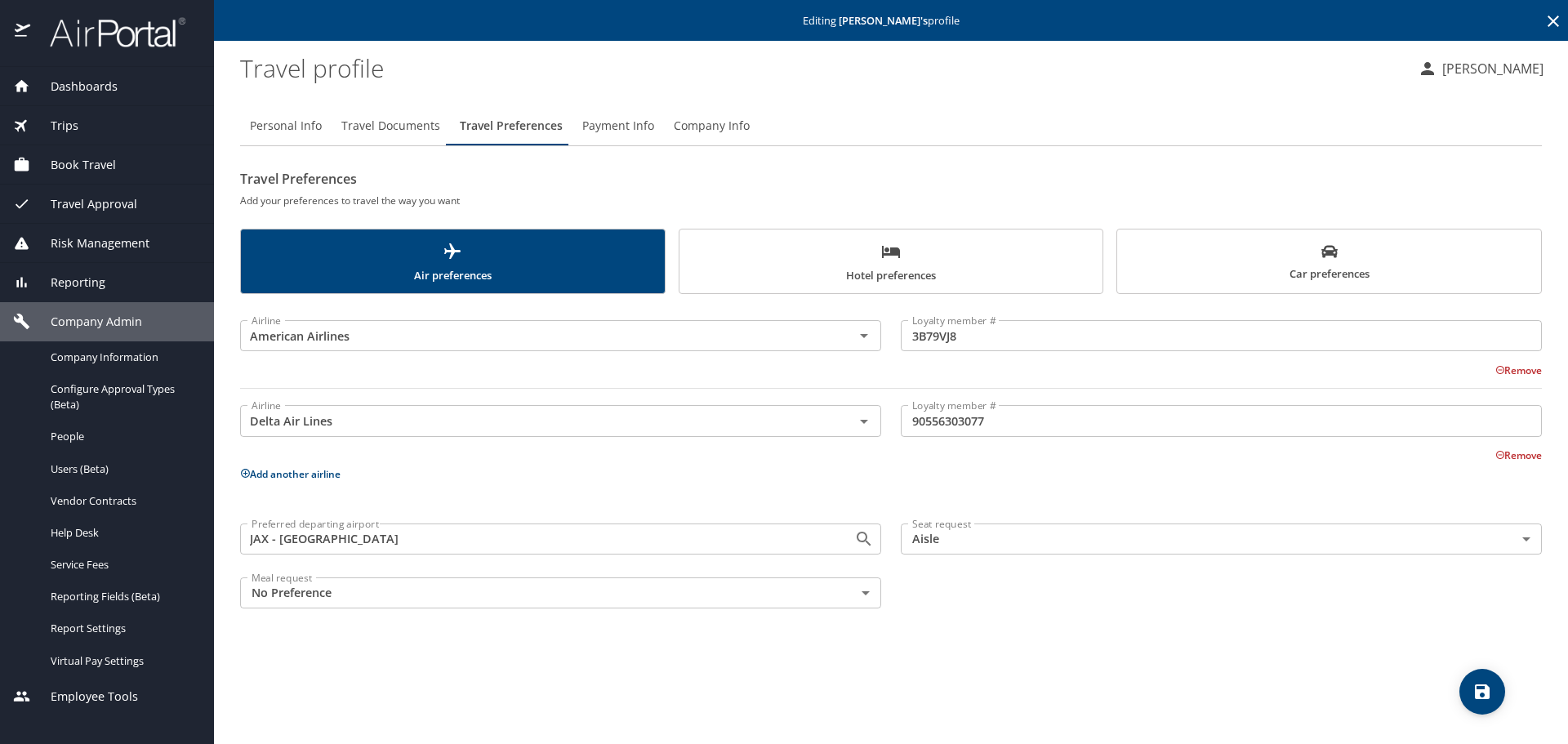
click at [1479, 702] on button "save" at bounding box center [1482, 692] width 45 height 45
